Goal: Find specific page/section: Find specific page/section

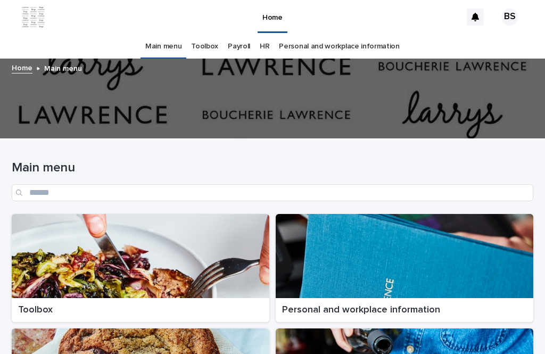
scroll to position [34, 0]
click at [263, 217] on div at bounding box center [141, 256] width 258 height 84
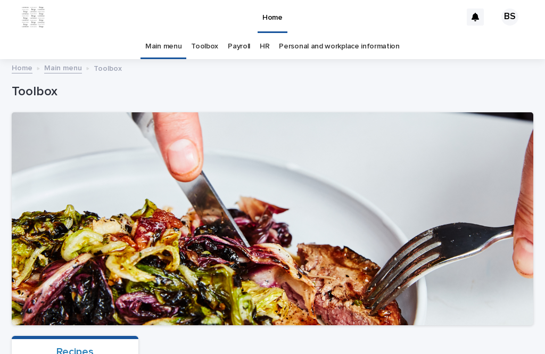
click at [113, 346] on div "Recipes" at bounding box center [75, 352] width 114 height 13
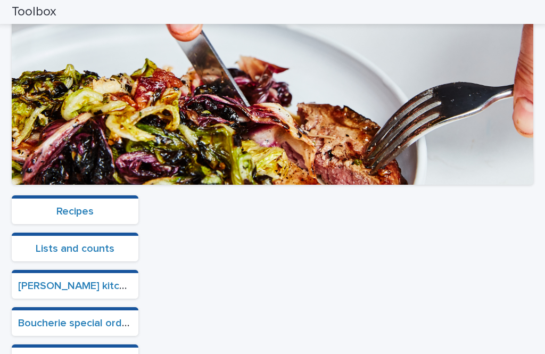
click at [96, 205] on div "Recipes" at bounding box center [75, 211] width 114 height 13
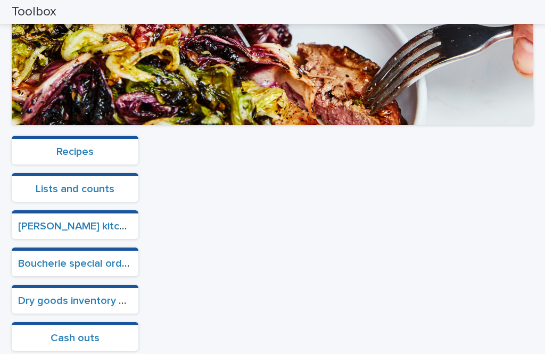
scroll to position [200, 0]
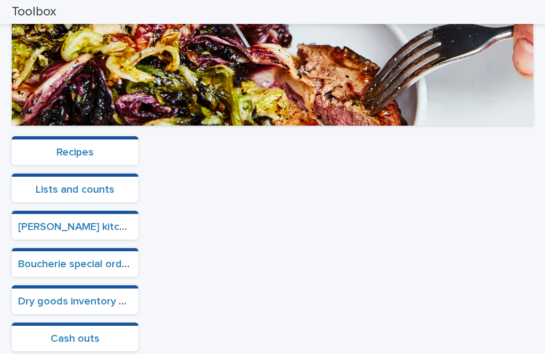
click at [57, 147] on link "Recipes" at bounding box center [74, 152] width 37 height 11
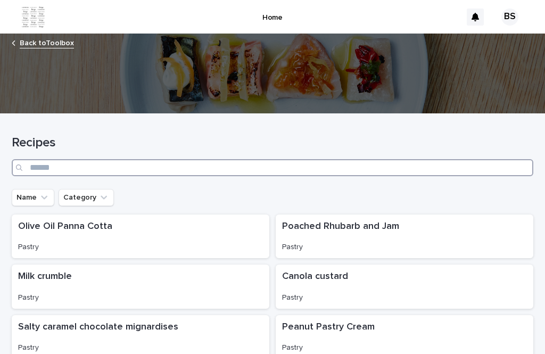
click at [281, 159] on input "Search" at bounding box center [273, 167] width 522 height 17
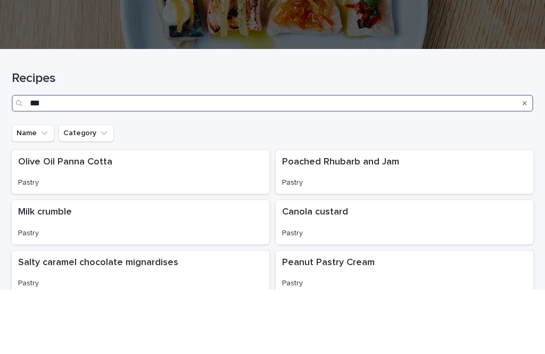
type input "****"
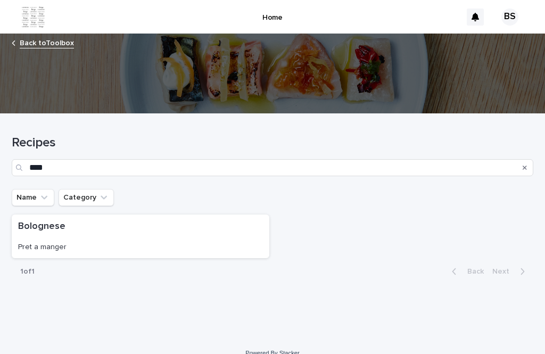
click at [222, 243] on p "Pret a manger" at bounding box center [140, 247] width 245 height 9
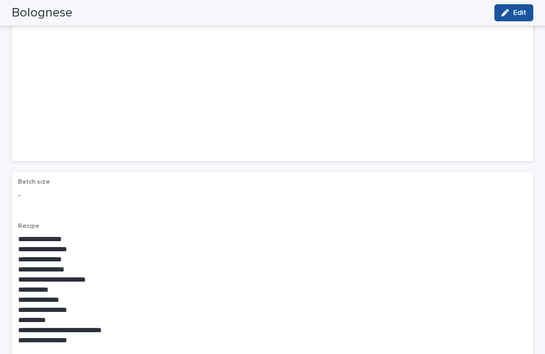
scroll to position [138, 0]
